Goal: Task Accomplishment & Management: Use online tool/utility

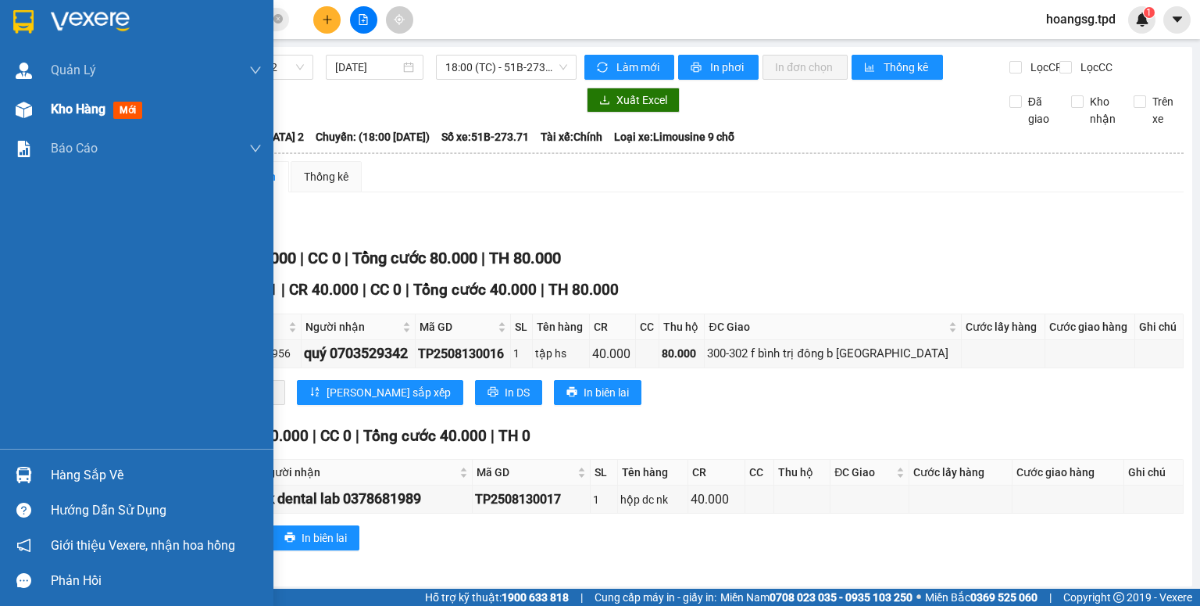
click at [127, 114] on span "mới" at bounding box center [127, 110] width 29 height 17
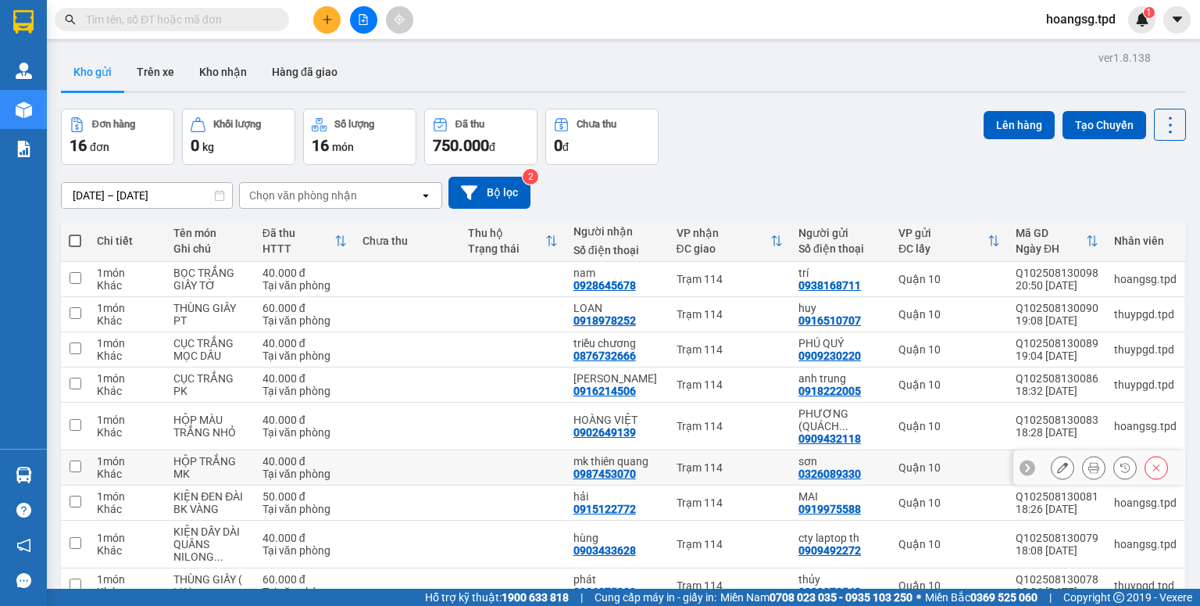
scroll to position [111, 0]
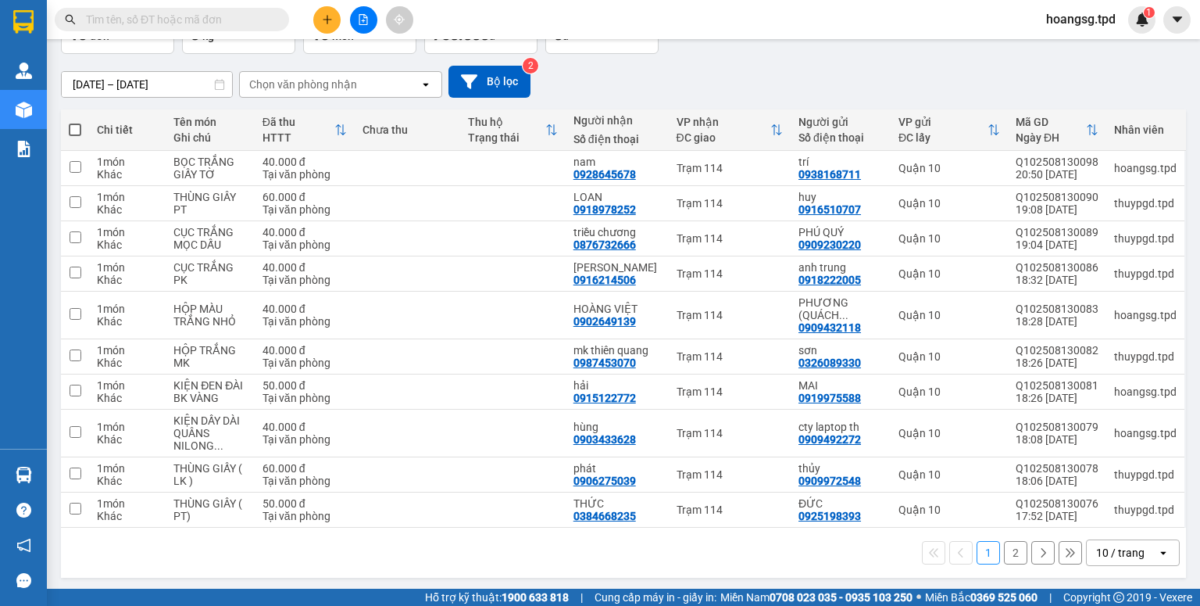
drag, startPoint x: 1118, startPoint y: 562, endPoint x: 1111, endPoint y: 538, distance: 24.5
click at [1118, 562] on div "10 / trang" at bounding box center [1122, 552] width 70 height 25
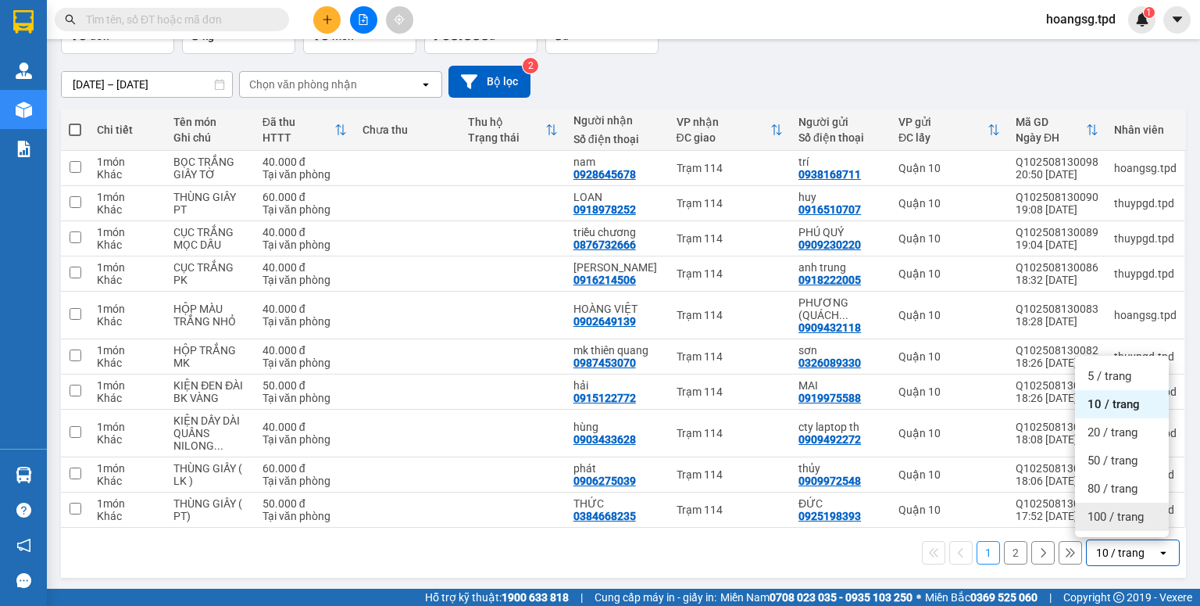
click at [1116, 519] on span "100 / trang" at bounding box center [1116, 517] width 56 height 16
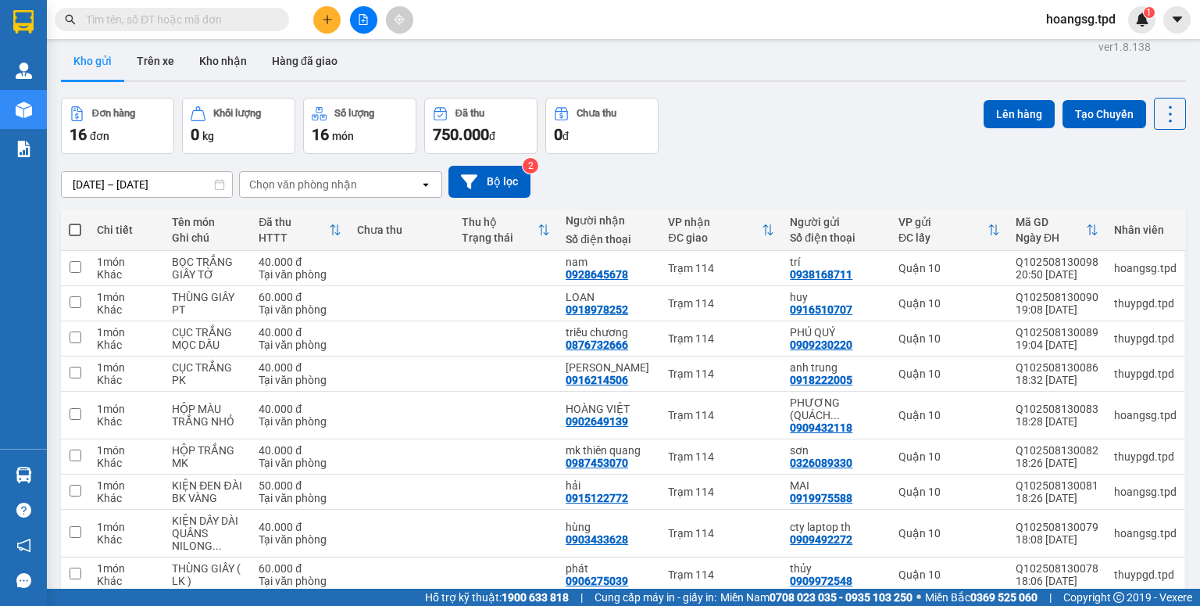
scroll to position [0, 0]
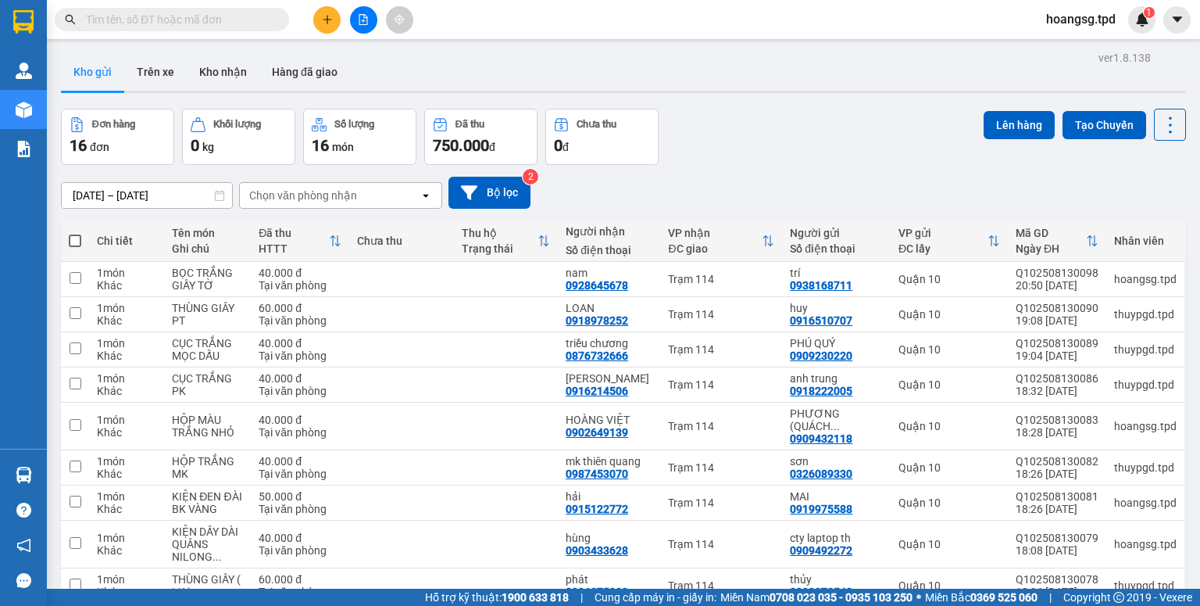
drag, startPoint x: 72, startPoint y: 241, endPoint x: 225, endPoint y: 194, distance: 160.2
click at [73, 240] on span at bounding box center [75, 240] width 13 height 13
click at [75, 233] on input "checkbox" at bounding box center [75, 233] width 0 height 0
checkbox input "true"
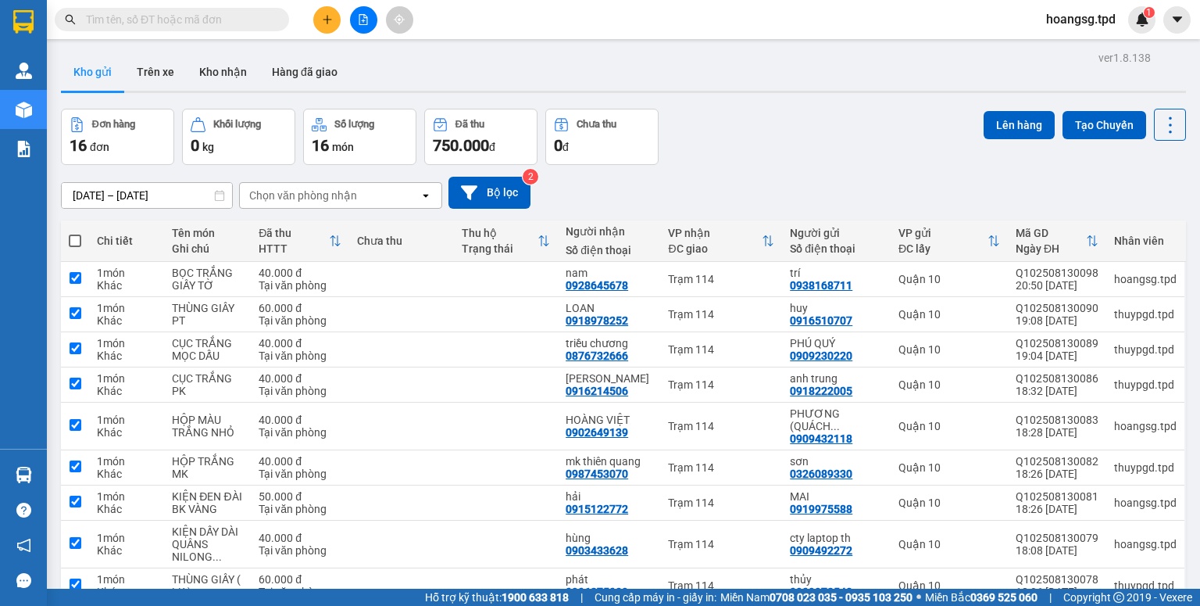
checkbox input "true"
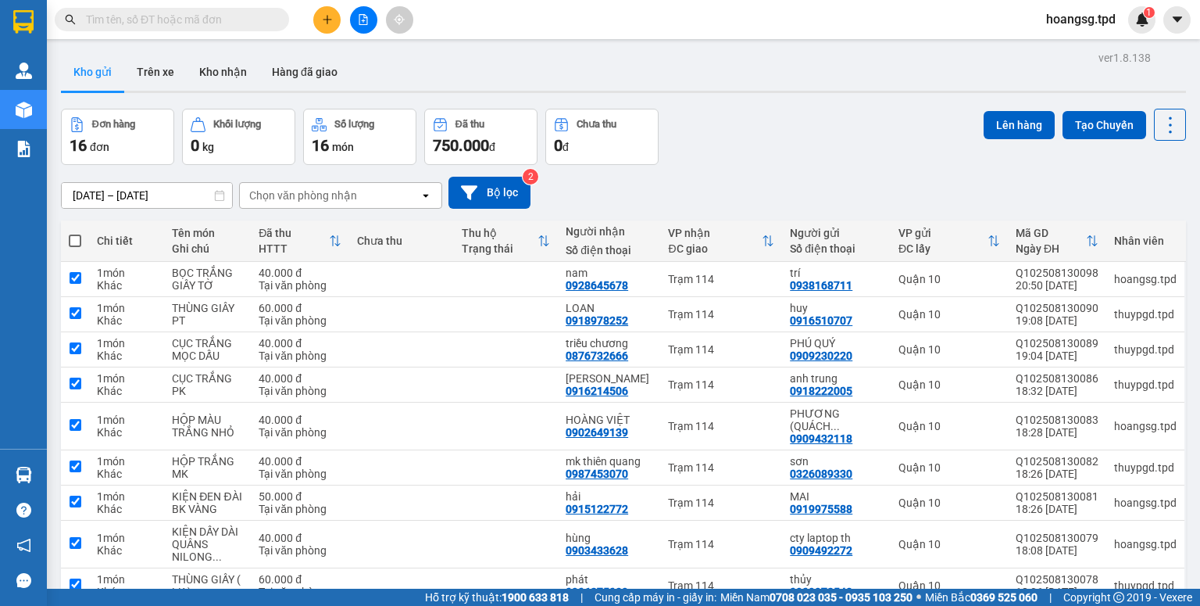
checkbox input "true"
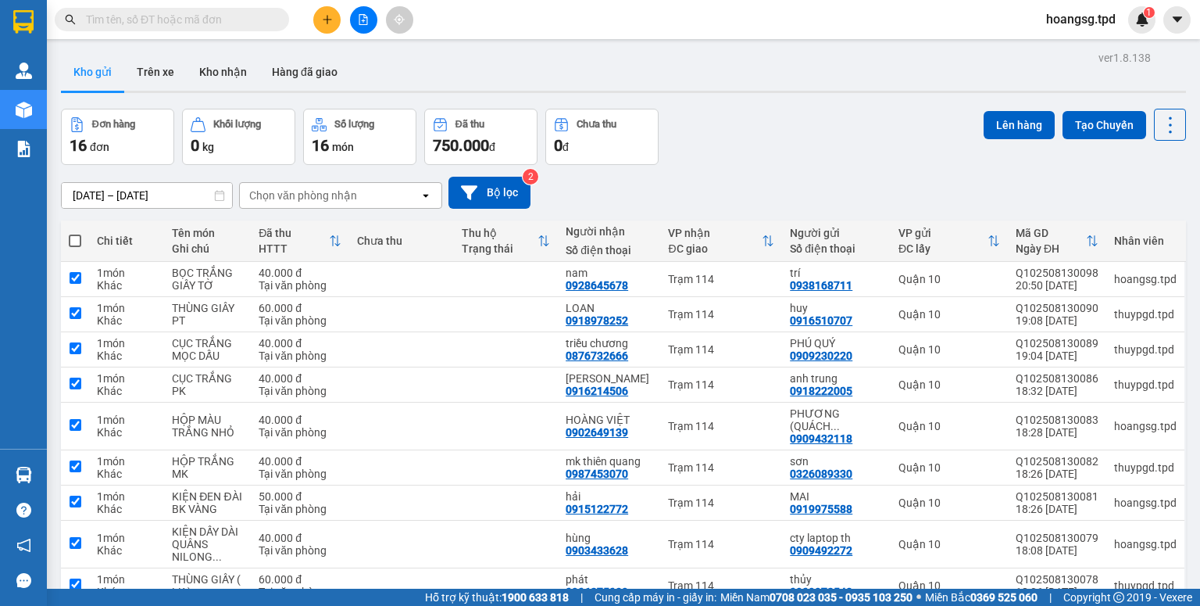
checkbox input "true"
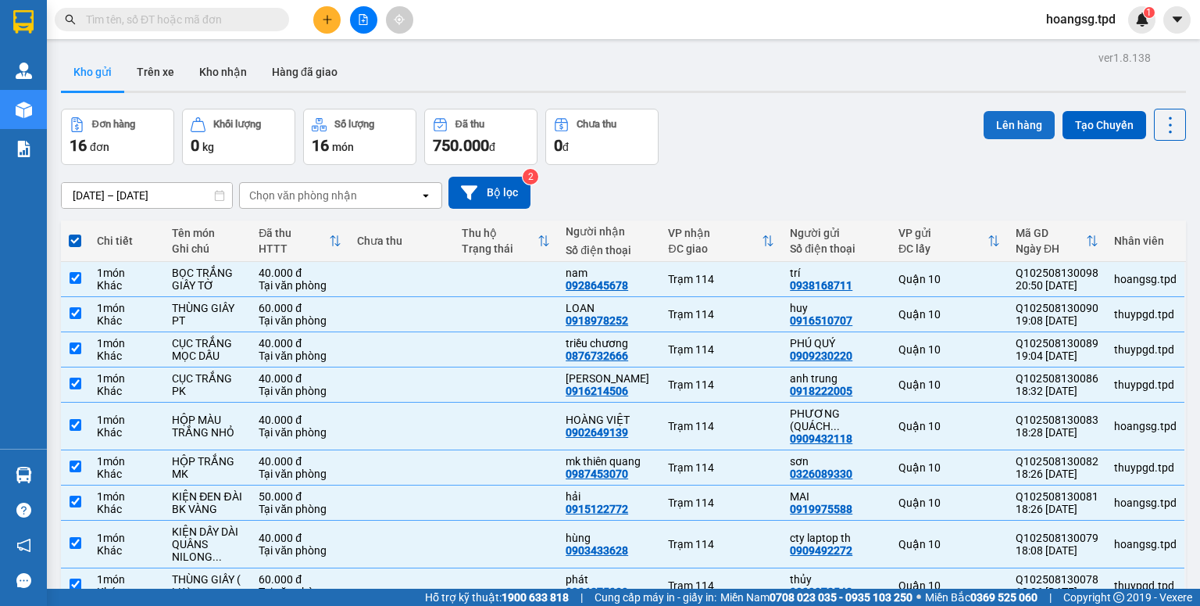
click at [984, 120] on button "Lên hàng" at bounding box center [1019, 125] width 71 height 28
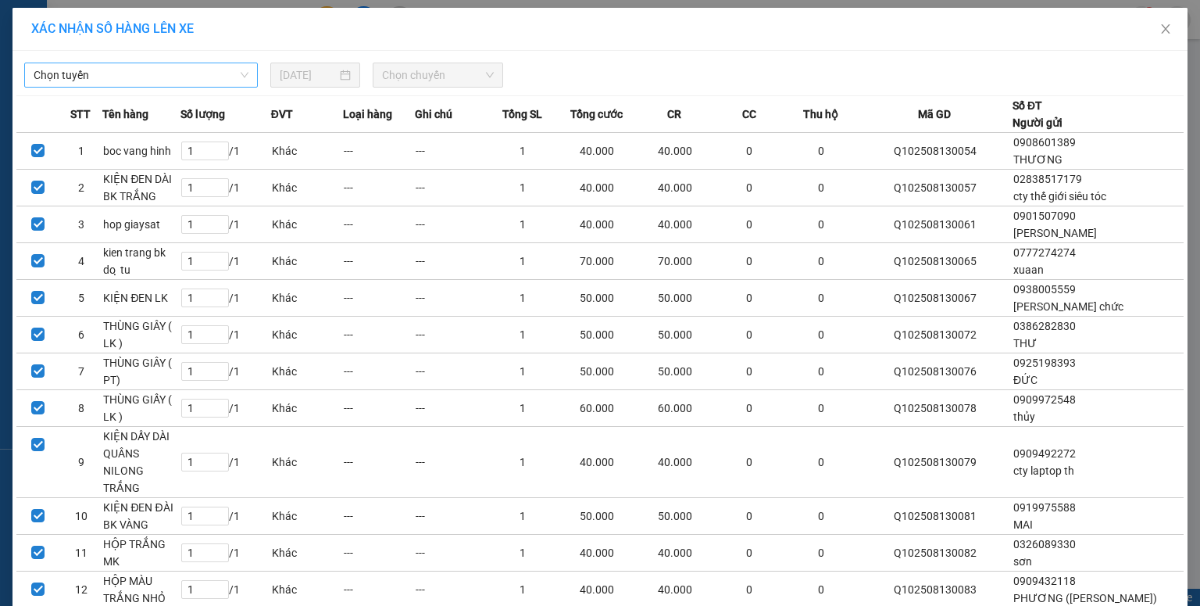
click at [145, 71] on span "Chọn tuyến" at bounding box center [141, 74] width 215 height 23
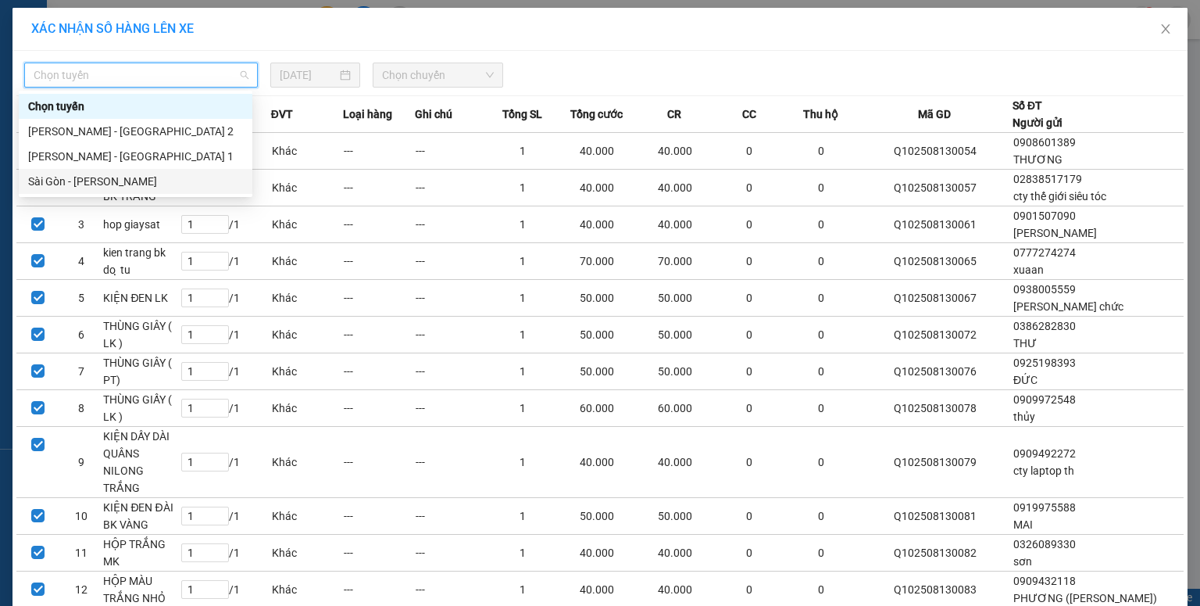
click at [117, 181] on div "Sài Gòn - Phương Lâm" at bounding box center [135, 181] width 215 height 17
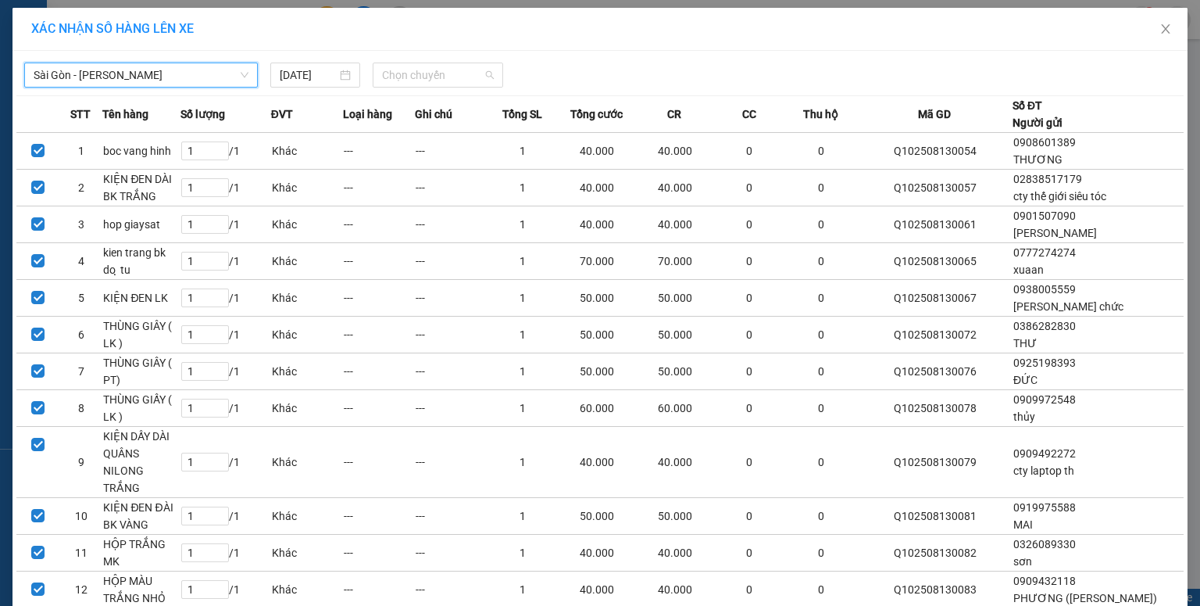
drag, startPoint x: 383, startPoint y: 77, endPoint x: 381, endPoint y: 6, distance: 70.4
click at [386, 73] on span "Chọn chuyến" at bounding box center [438, 74] width 113 height 23
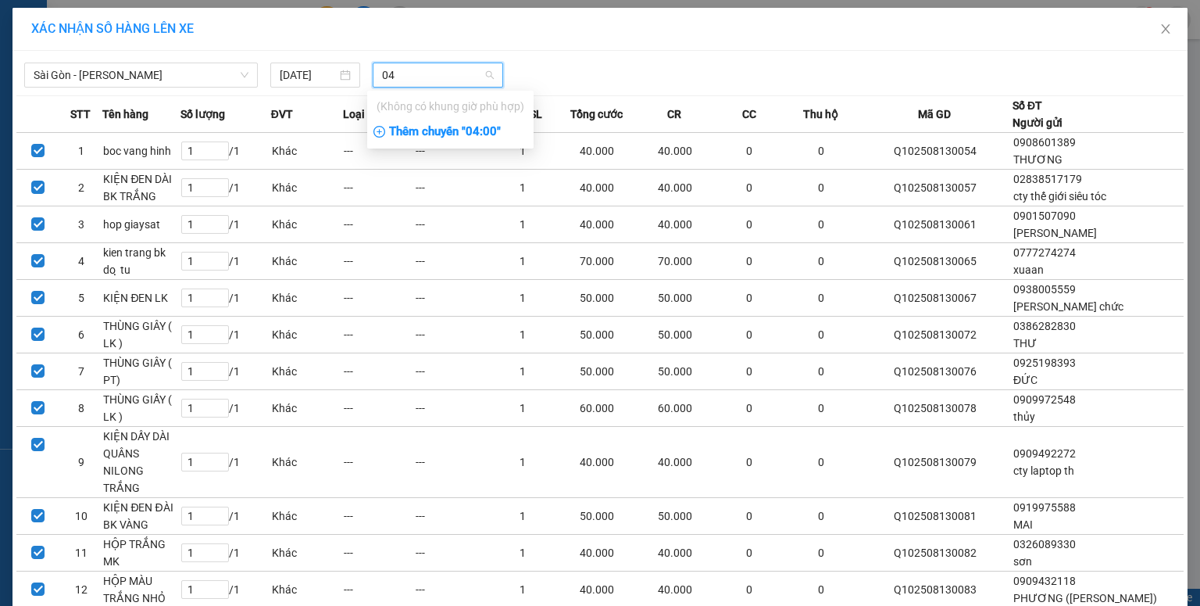
type input "04"
drag, startPoint x: 403, startPoint y: 138, endPoint x: 417, endPoint y: 134, distance: 13.8
click at [407, 137] on div "Thêm chuyến " 04:00 "" at bounding box center [450, 132] width 166 height 27
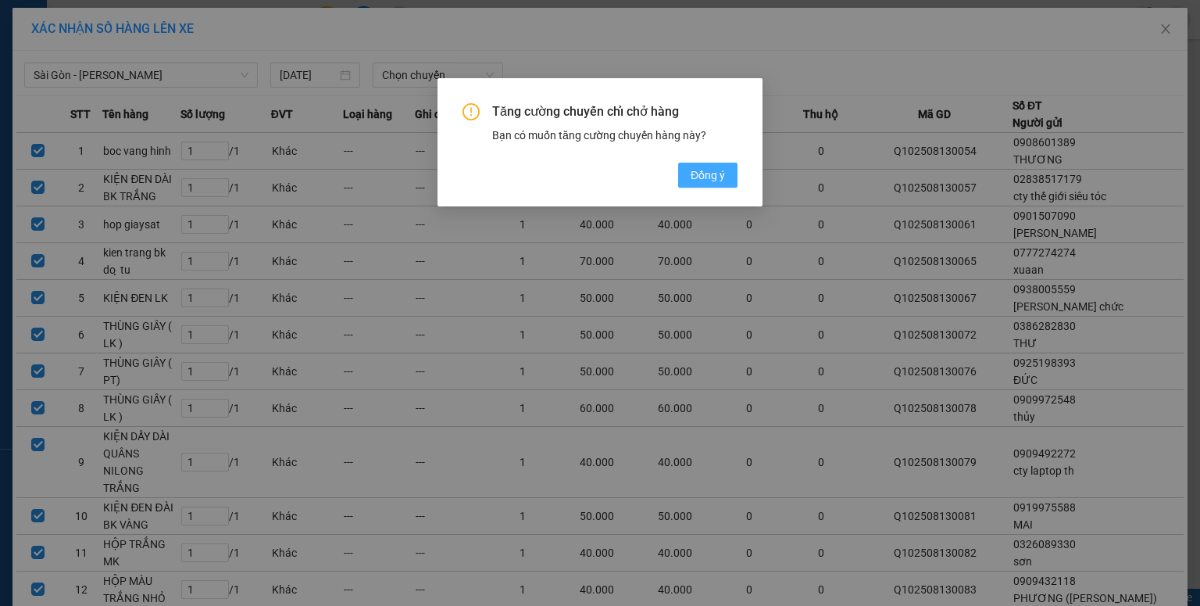
click at [692, 176] on span "Đồng ý" at bounding box center [708, 174] width 34 height 17
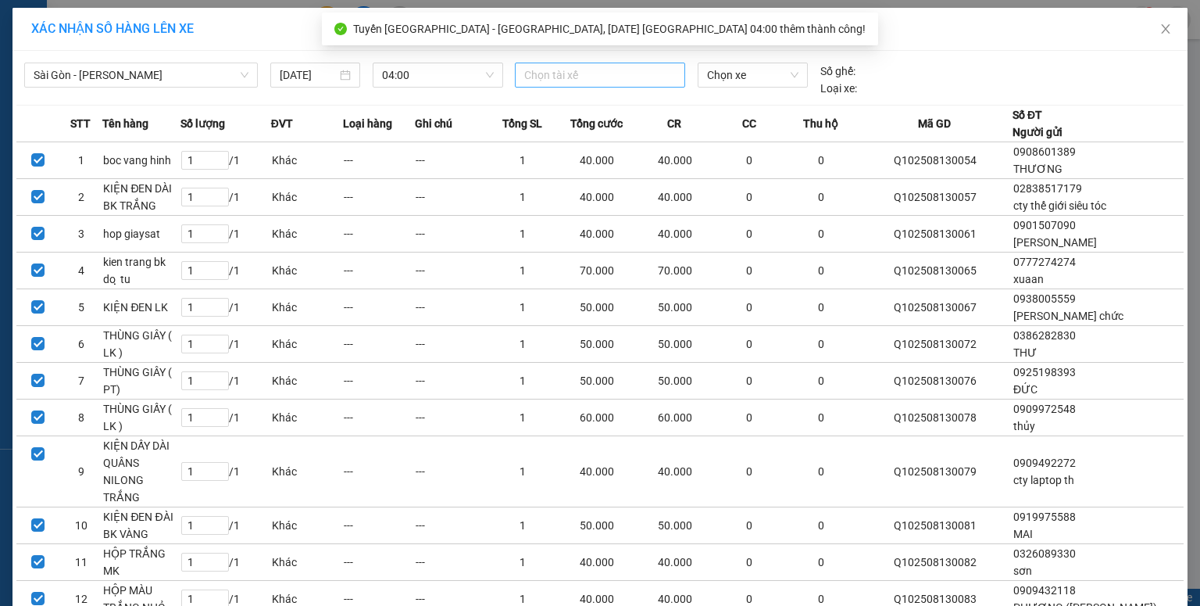
click at [582, 81] on div at bounding box center [600, 75] width 163 height 19
type input "CHI"
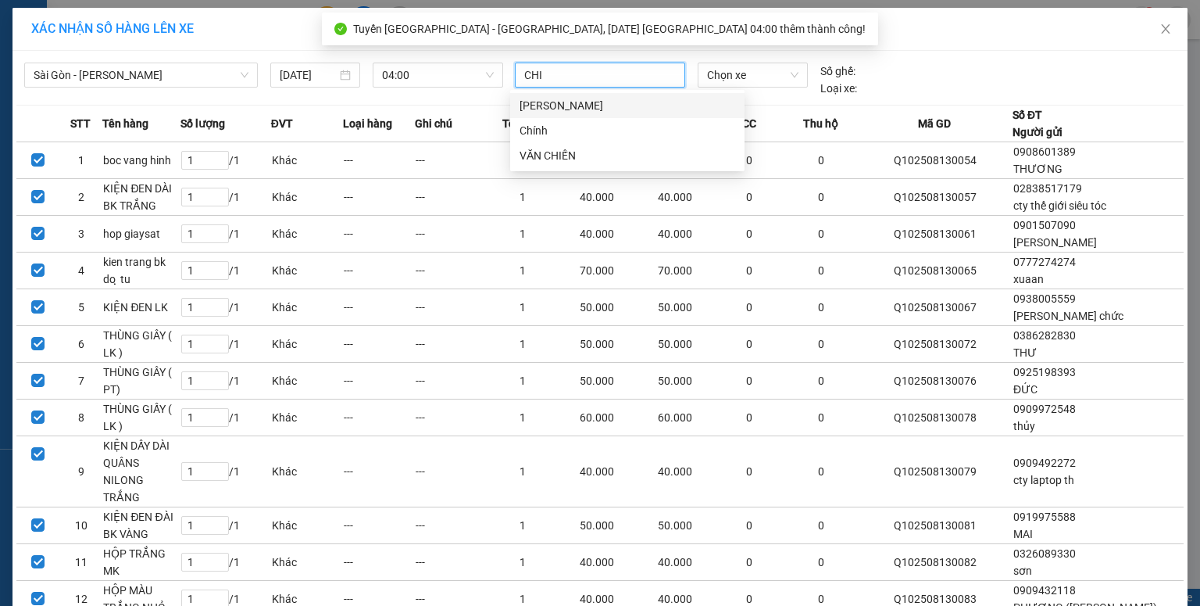
click at [590, 112] on div "Phạm Văn Chí" at bounding box center [628, 105] width 216 height 17
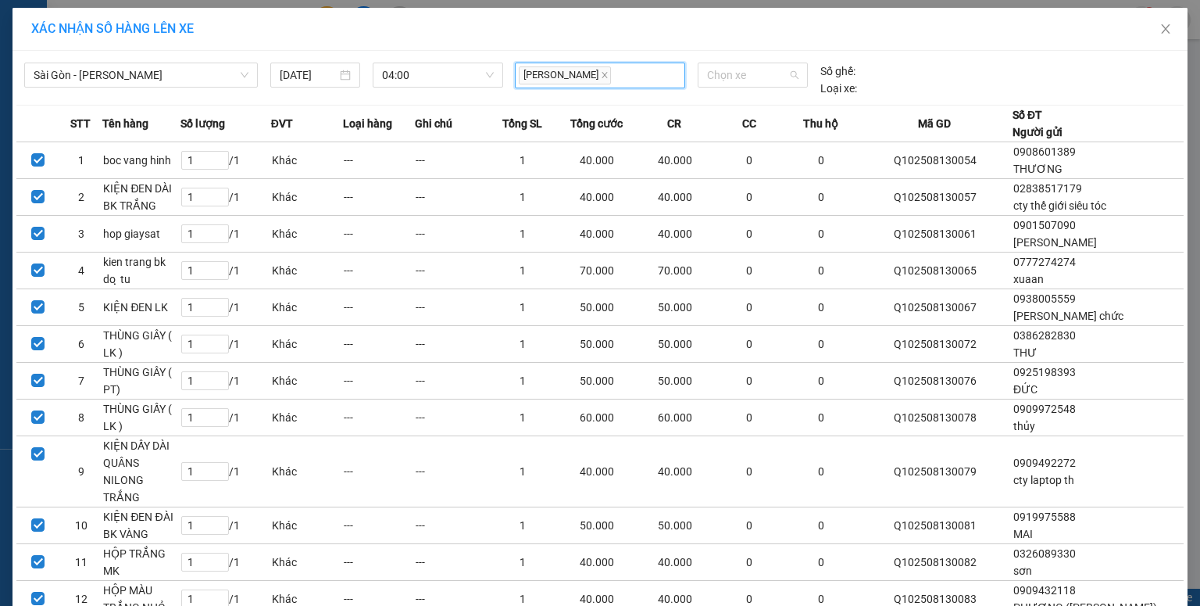
drag, startPoint x: 747, startPoint y: 73, endPoint x: 732, endPoint y: 48, distance: 28.4
click at [746, 73] on span "Chọn xe" at bounding box center [752, 74] width 91 height 23
type input "28589"
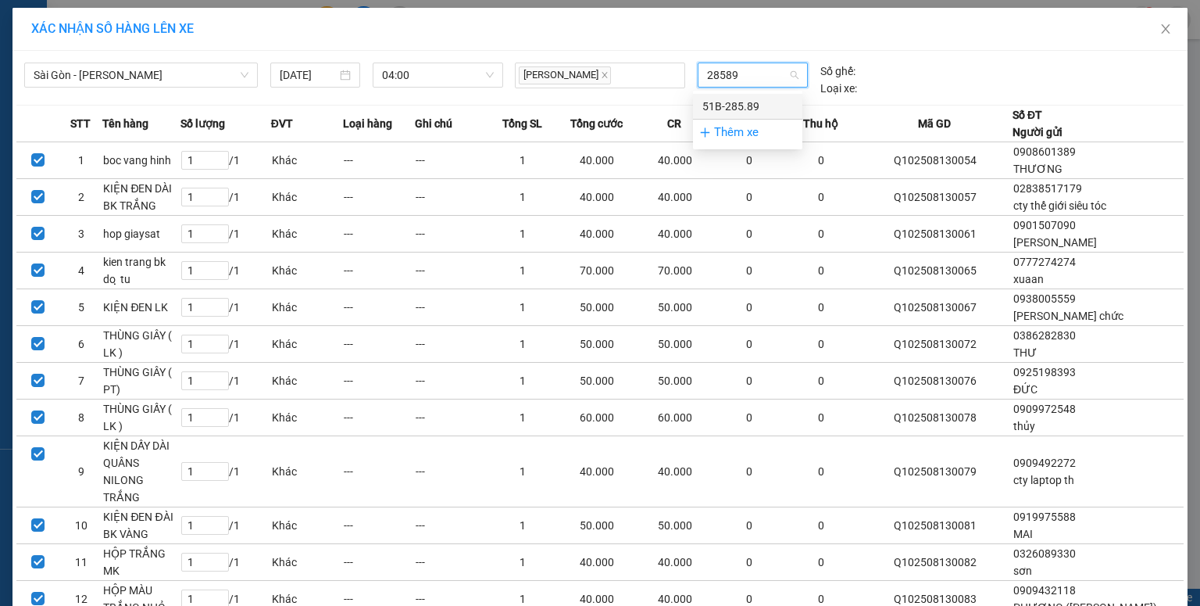
click at [742, 100] on div "51B-285.89" at bounding box center [748, 106] width 91 height 17
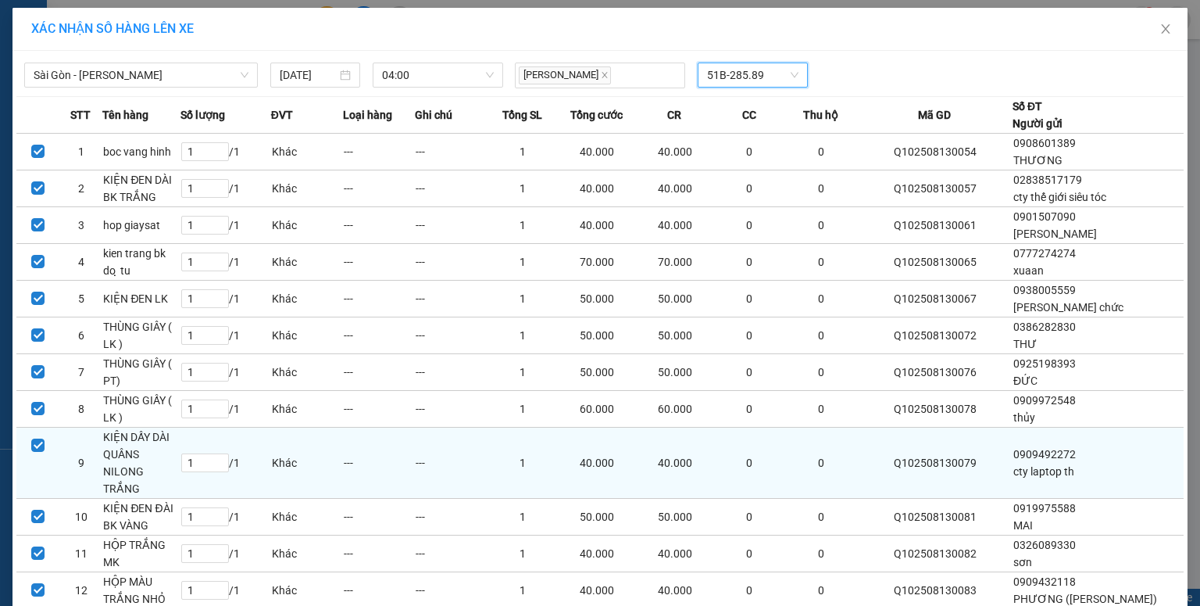
scroll to position [252, 0]
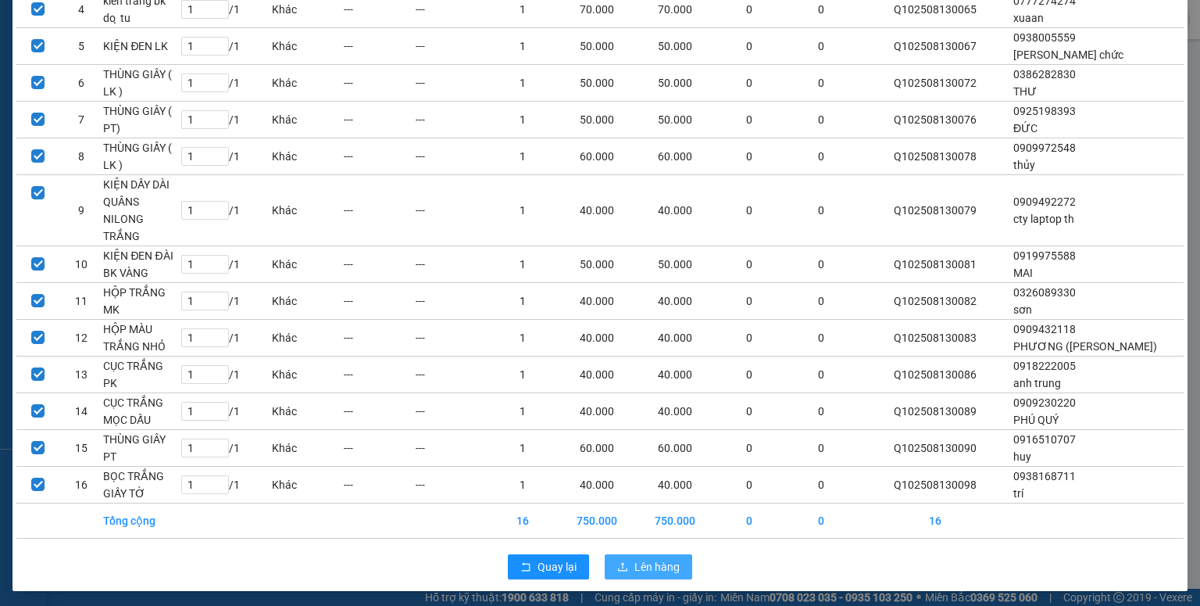
click at [676, 558] on button "Lên hàng" at bounding box center [649, 566] width 88 height 25
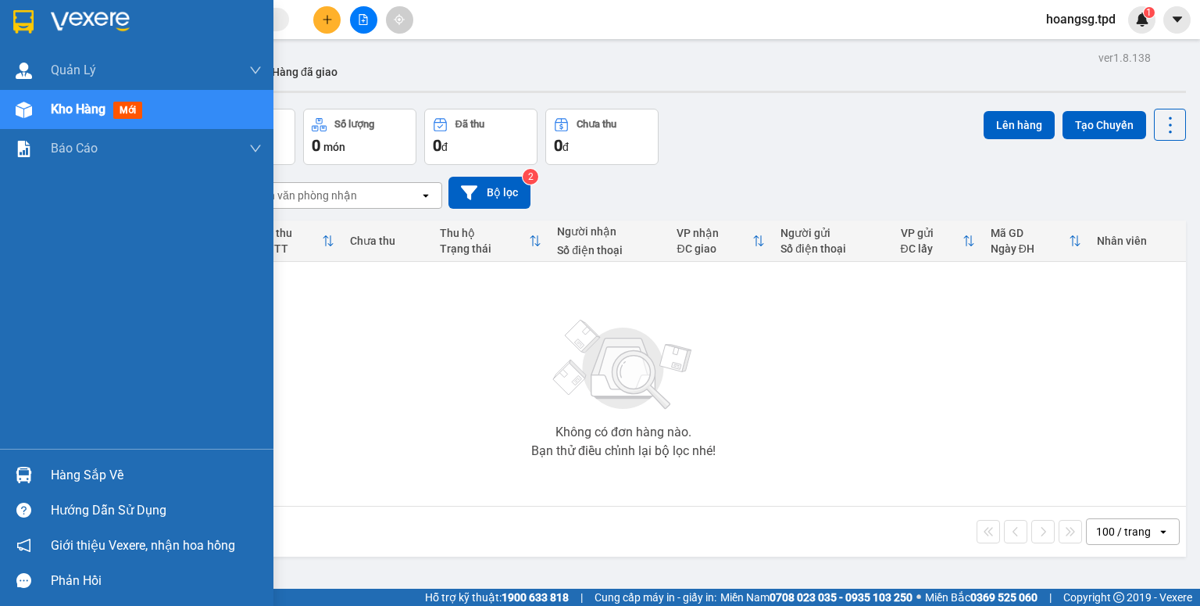
click at [60, 483] on div "Hàng sắp về" at bounding box center [156, 474] width 211 height 23
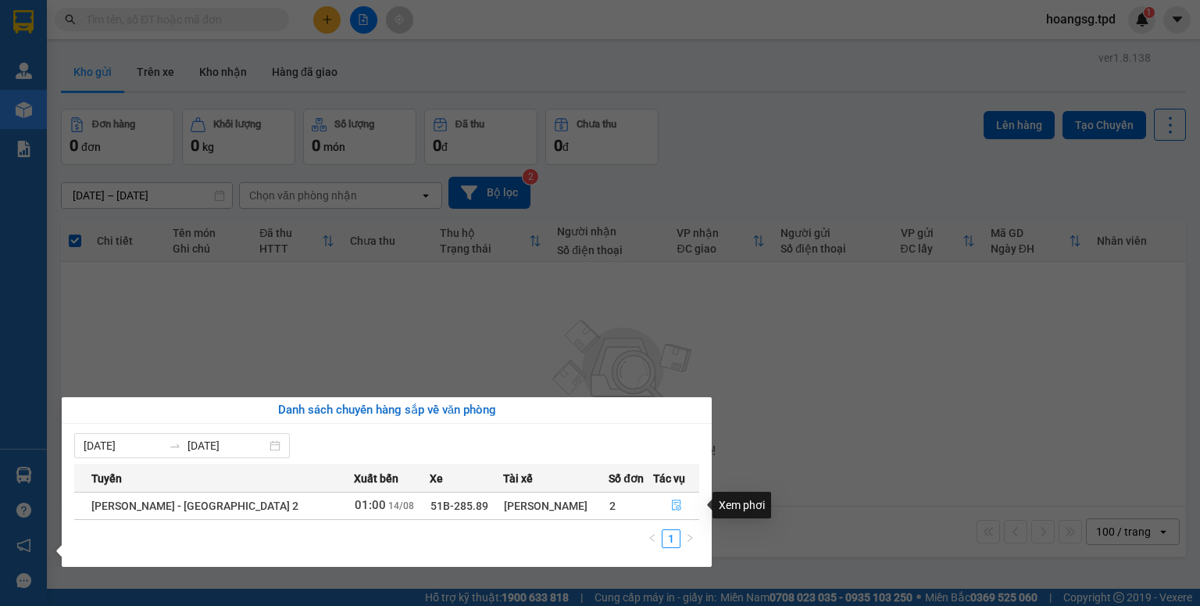
click at [675, 503] on icon "file-done" at bounding box center [676, 504] width 11 height 11
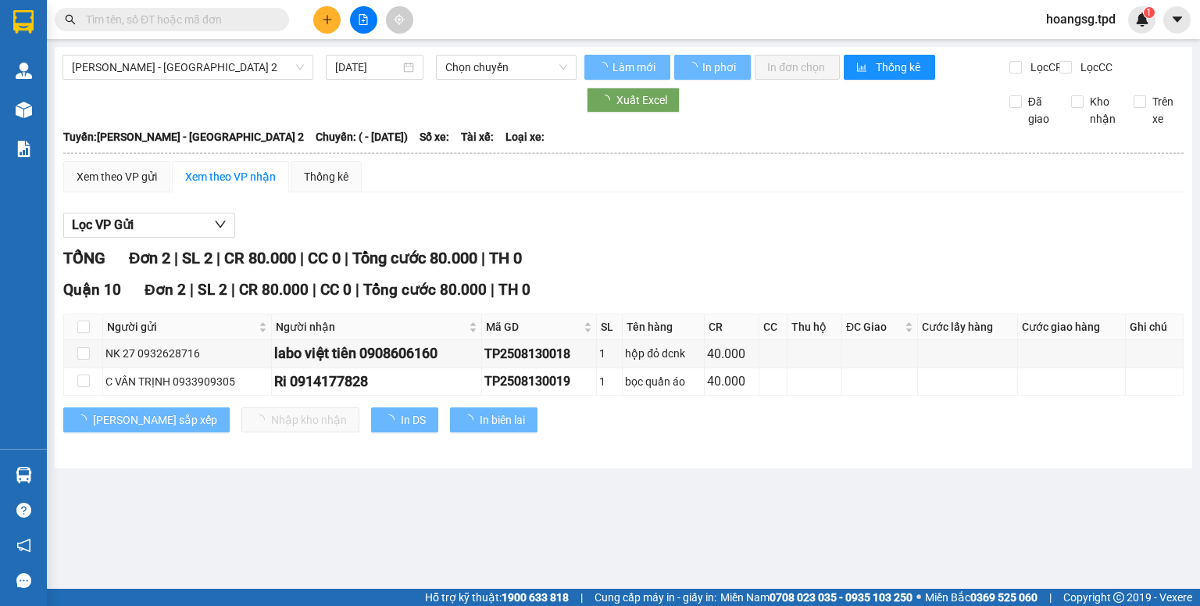
type input "14/08/2025"
